Goal: Information Seeking & Learning: Learn about a topic

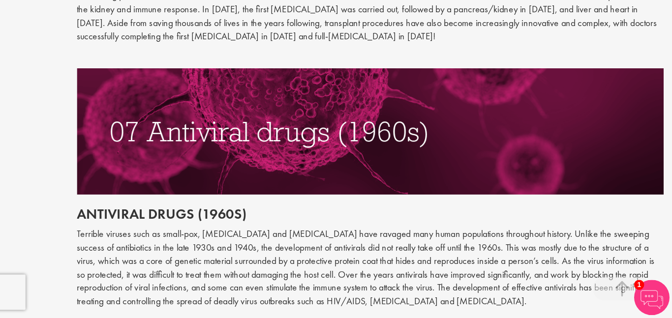
scroll to position [1811, 0]
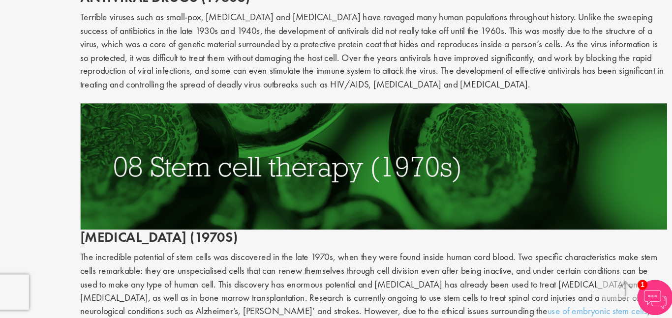
scroll to position [2005, 0]
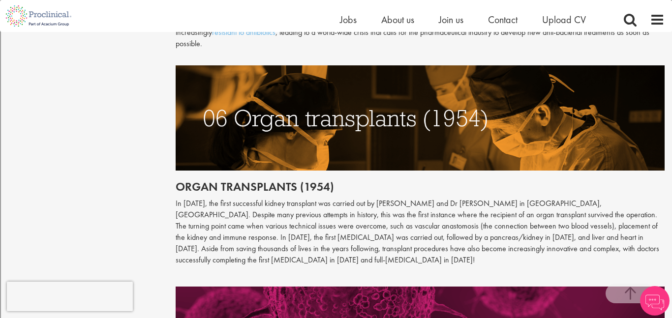
scroll to position [1630, 0]
